Goal: Task Accomplishment & Management: Complete application form

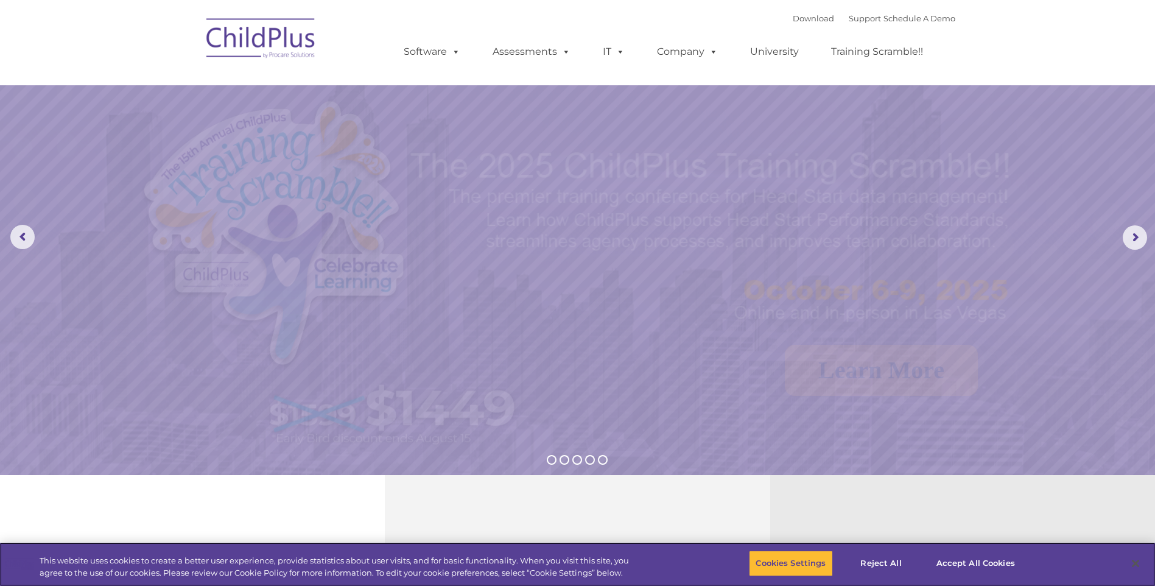
select select "MEDIUM"
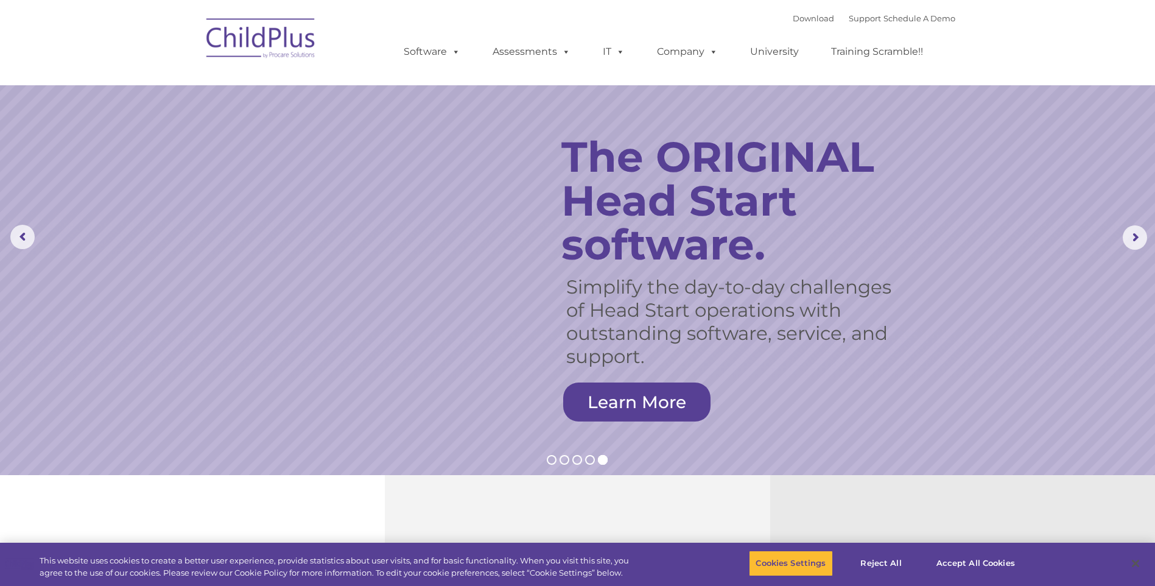
click at [312, 450] on rs-slide "Simplify the day-to-day challenges of Head Start operations with outstanding so…" at bounding box center [577, 237] width 1155 height 475
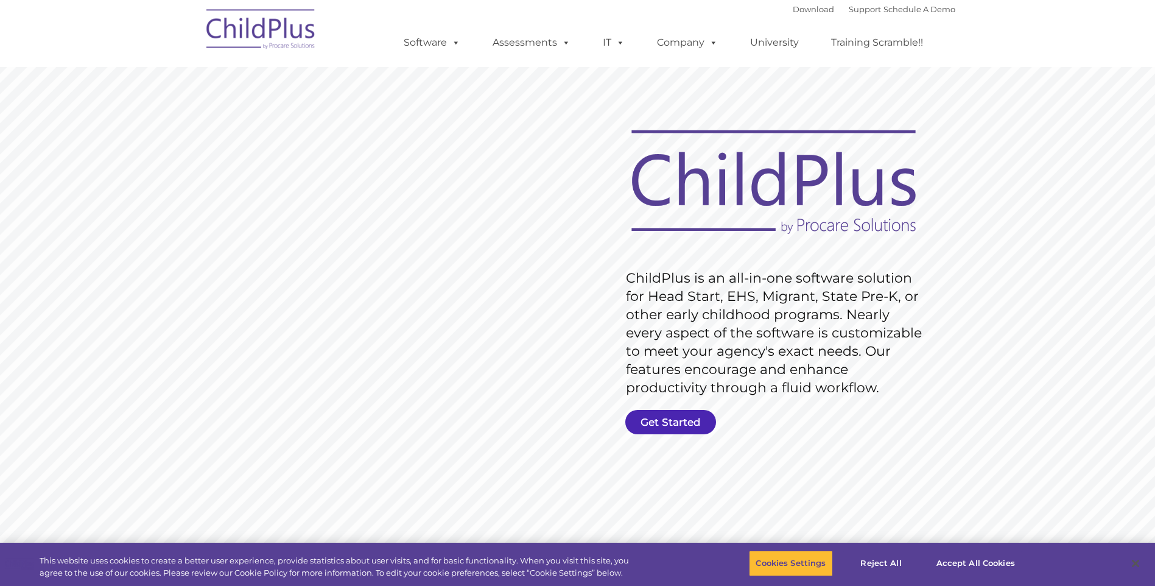
click at [660, 419] on link "Get Started" at bounding box center [671, 422] width 91 height 24
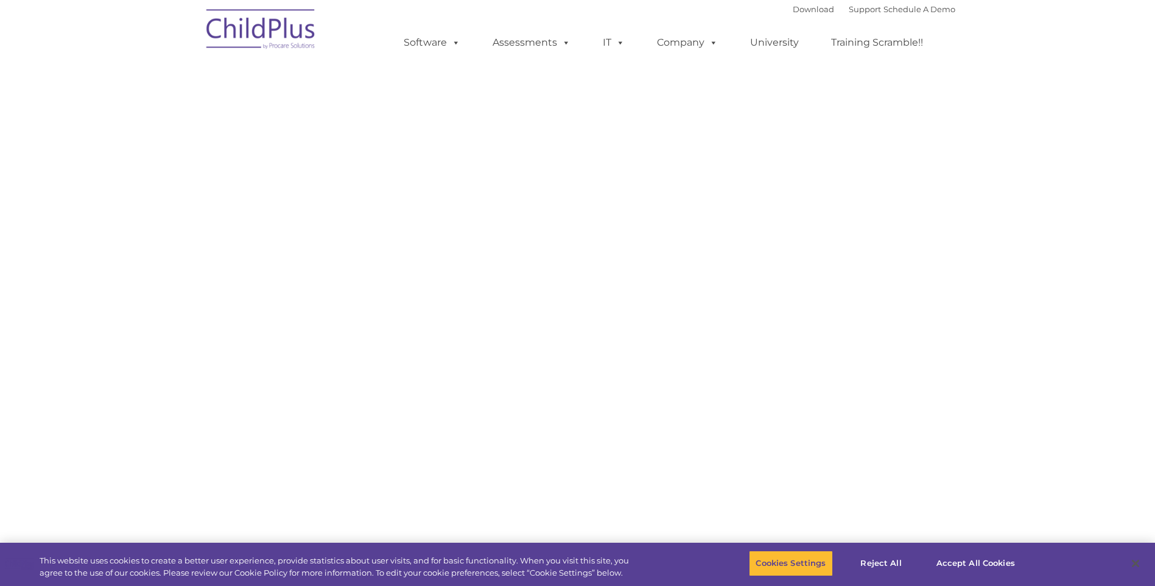
select select "MEDIUM"
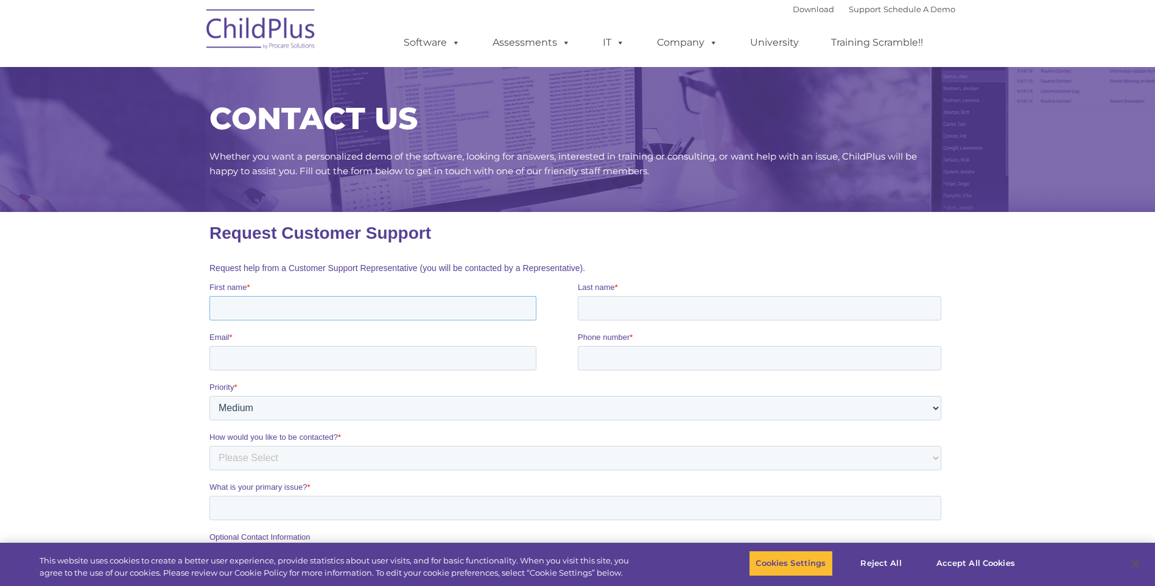
click at [300, 302] on input "First name *" at bounding box center [372, 308] width 327 height 24
